Goal: Task Accomplishment & Management: Use online tool/utility

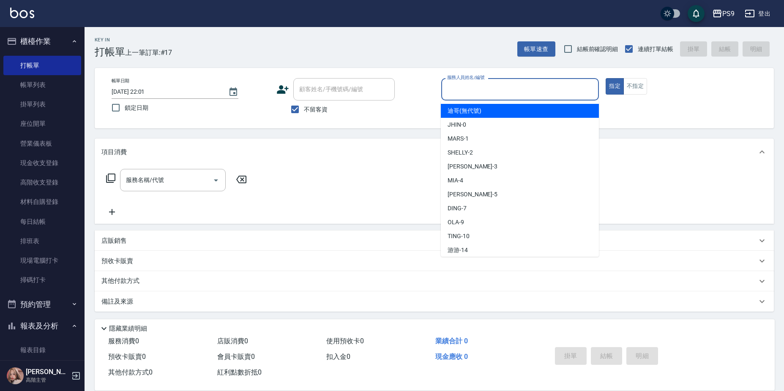
type input "迪哥(無代號)"
type button "true"
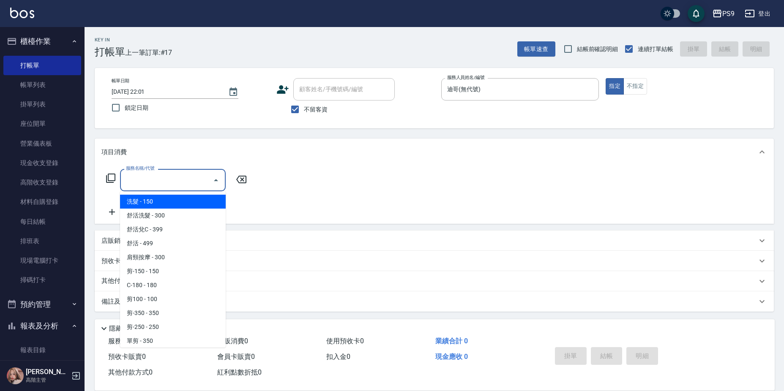
type input "洗髮(101)"
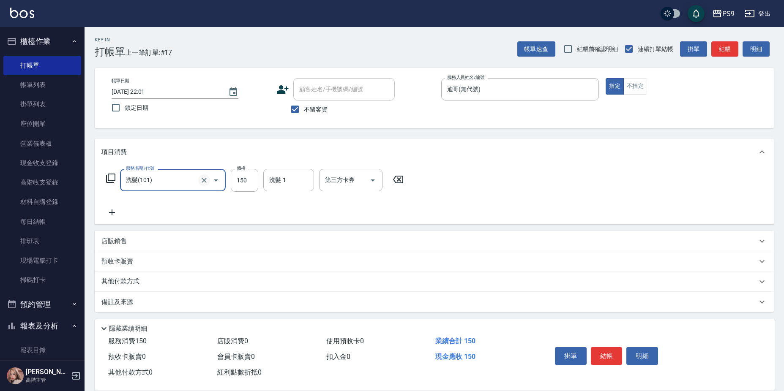
click at [206, 179] on icon "Clear" at bounding box center [204, 180] width 8 height 8
type input "洗髮(101)"
drag, startPoint x: 570, startPoint y: 84, endPoint x: 591, endPoint y: 91, distance: 22.3
click at [571, 85] on input "迪哥(無代號)" at bounding box center [514, 89] width 138 height 15
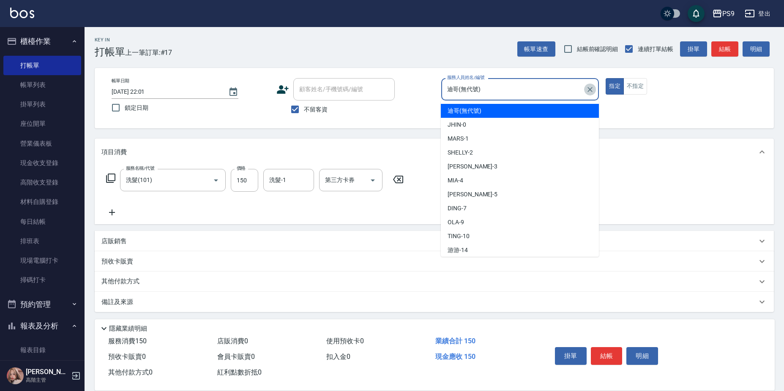
drag, startPoint x: 591, startPoint y: 91, endPoint x: 598, endPoint y: 91, distance: 7.6
click at [592, 91] on icon "Clear" at bounding box center [590, 89] width 8 height 8
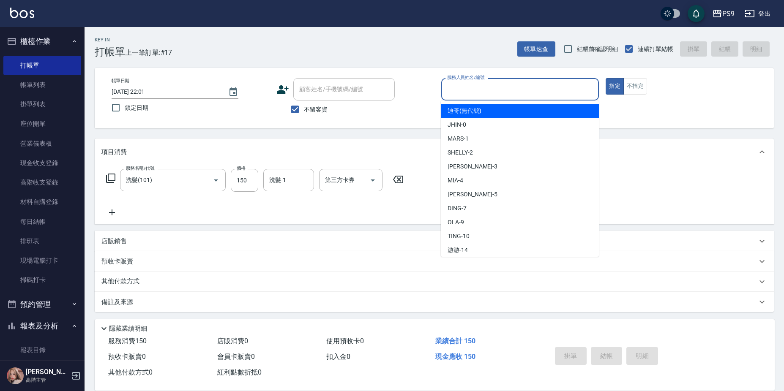
type input "0"
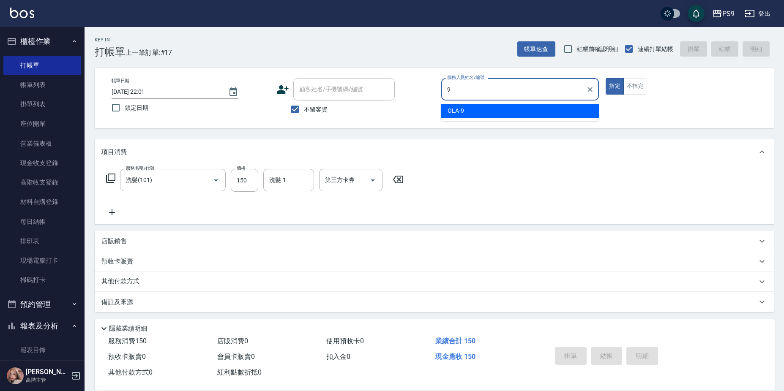
type input "OLA-9"
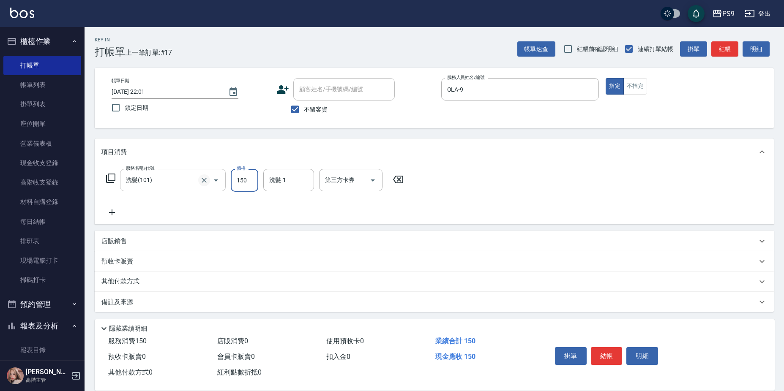
click at [202, 181] on icon "Clear" at bounding box center [204, 180] width 8 height 8
type input "[PERSON_NAME]599(0599)"
type input "鮪魚-15"
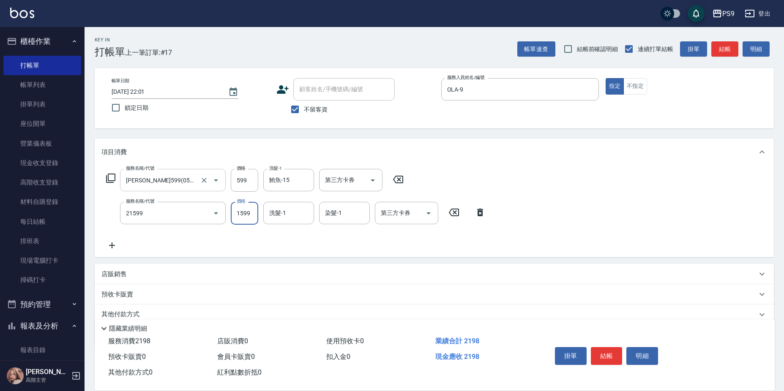
type input "染髮1599(21599)"
type input "1799"
type input "鮪魚-15"
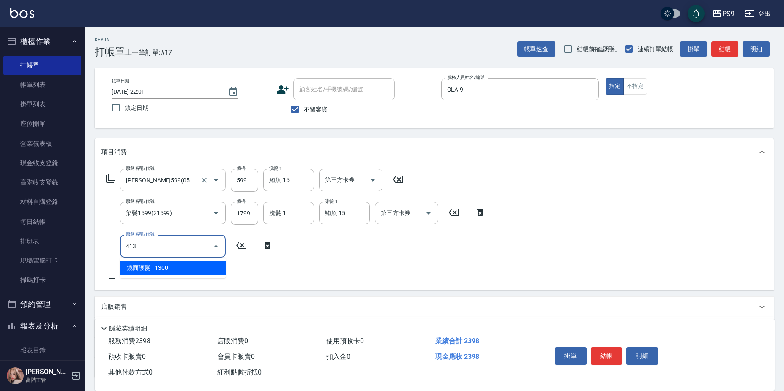
type input "鏡面護髮(413)"
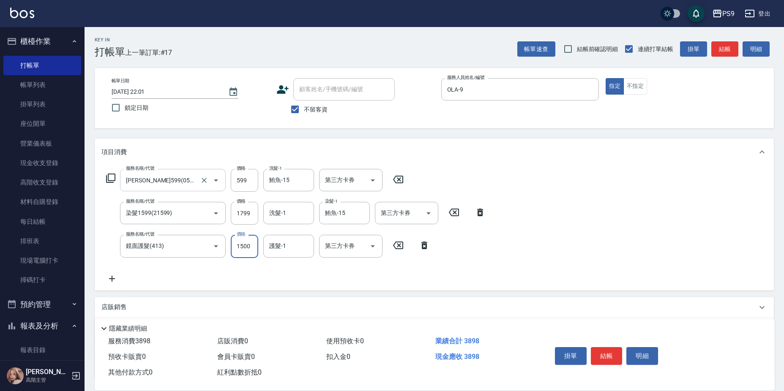
type input "1500"
type input "鮪魚-15"
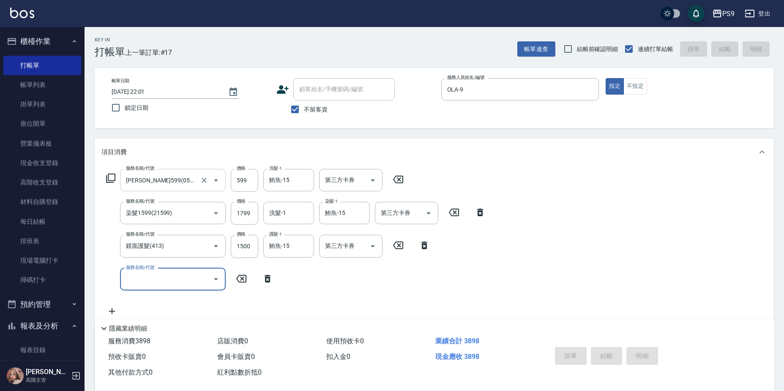
type input "[DATE] 22:38"
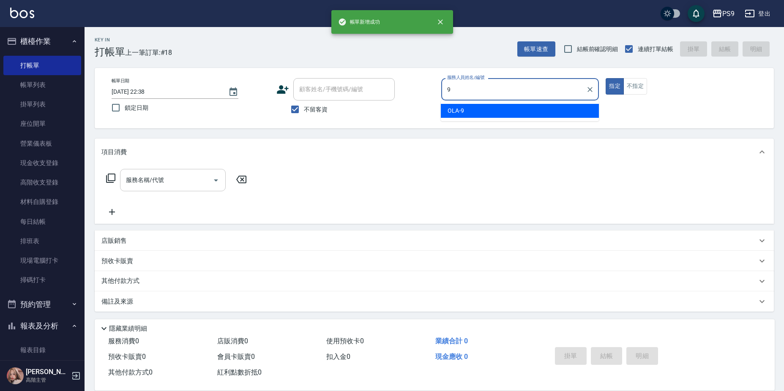
type input "OLA-9"
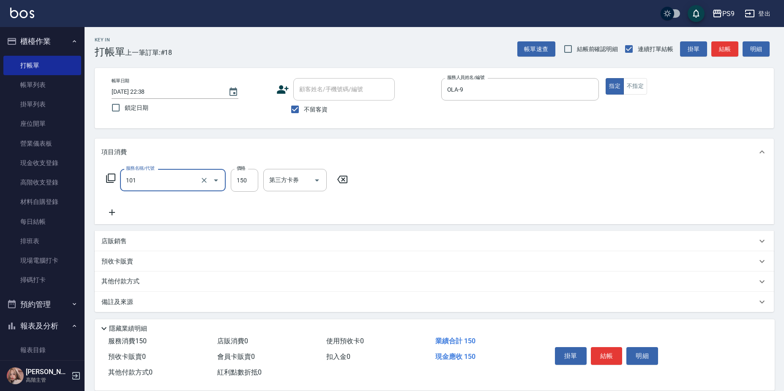
type input "洗髮(101)"
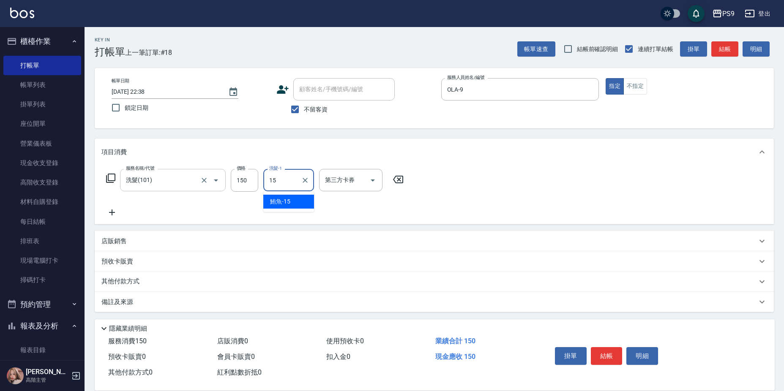
type input "鮪魚-15"
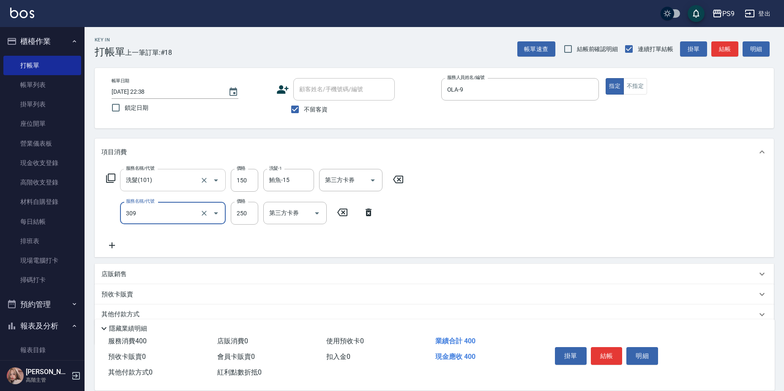
type input "剪-250(309)"
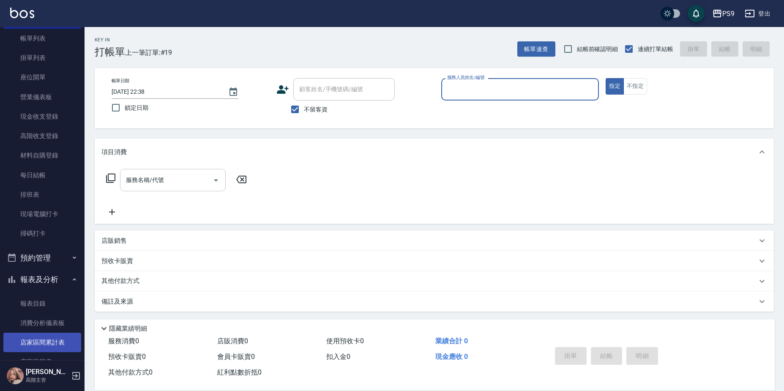
scroll to position [127, 0]
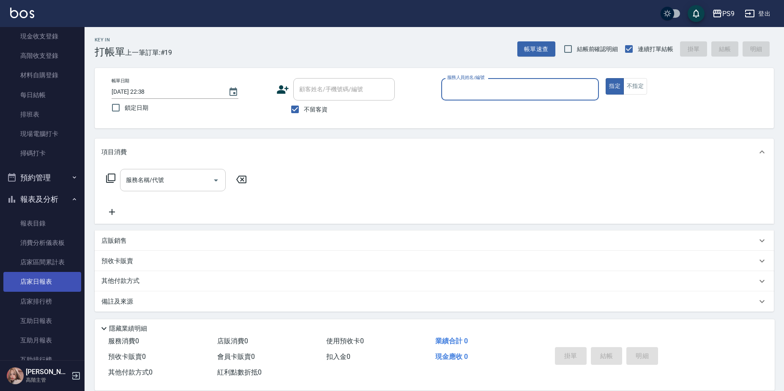
click at [46, 281] on link "店家日報表" at bounding box center [42, 281] width 78 height 19
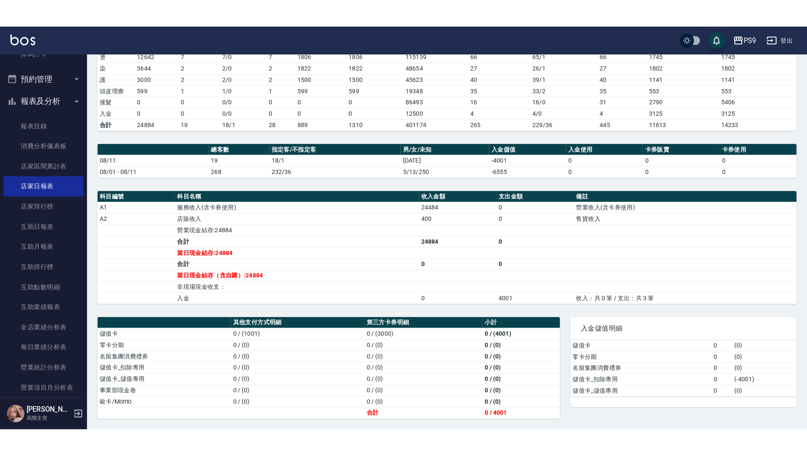
scroll to position [92, 0]
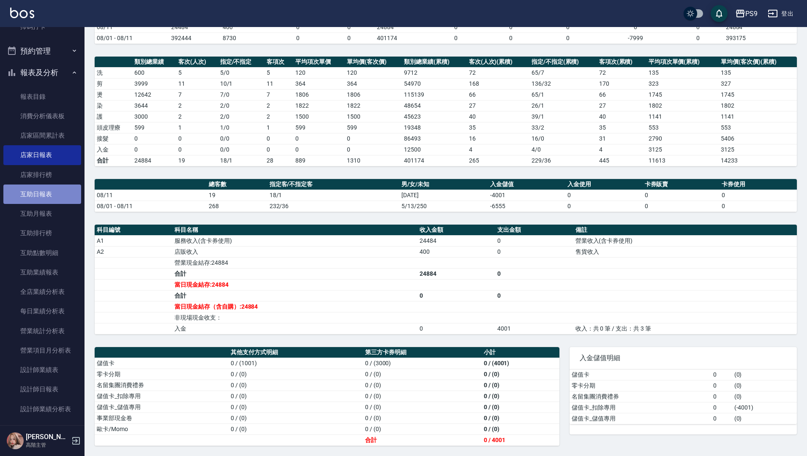
click at [53, 194] on link "互助日報表" at bounding box center [42, 194] width 78 height 19
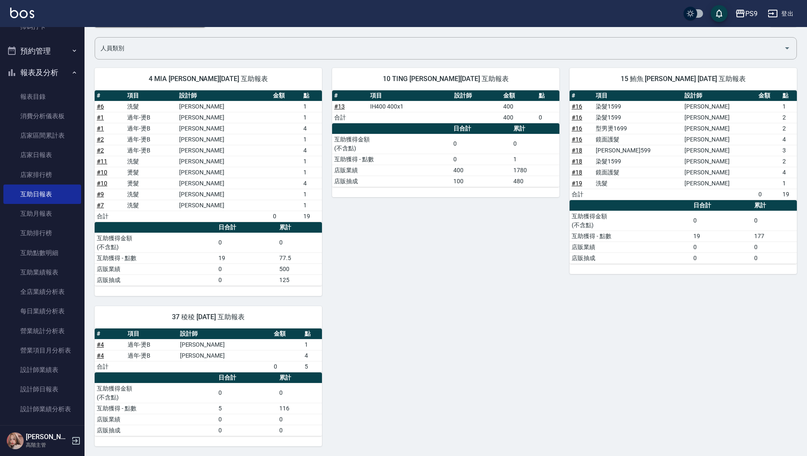
scroll to position [57, 0]
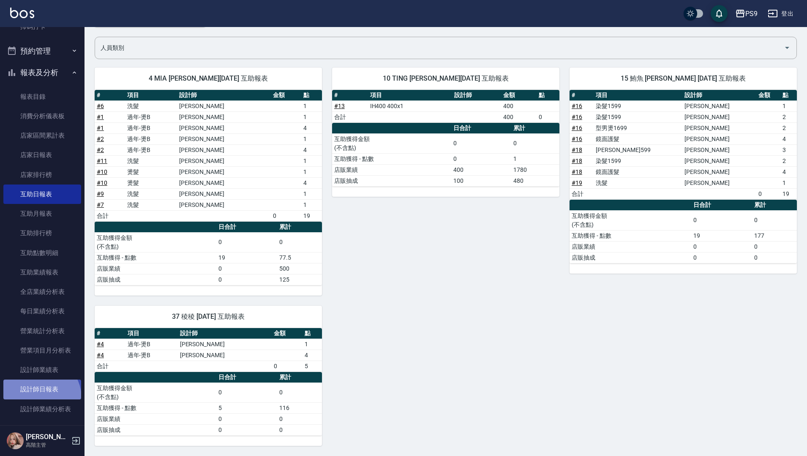
click at [39, 391] on link "設計師日報表" at bounding box center [42, 389] width 78 height 19
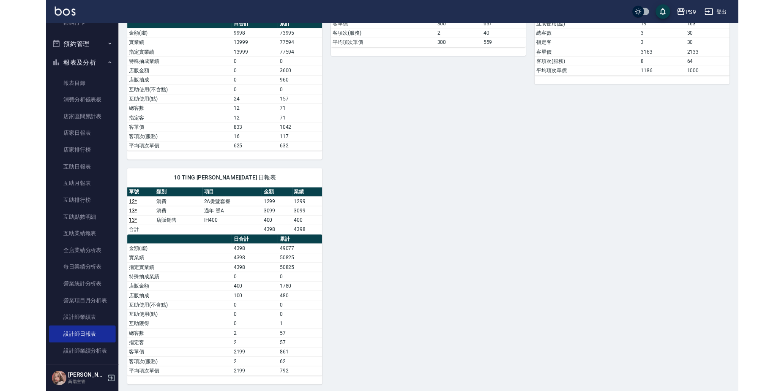
scroll to position [294, 0]
